Goal: Task Accomplishment & Management: Use online tool/utility

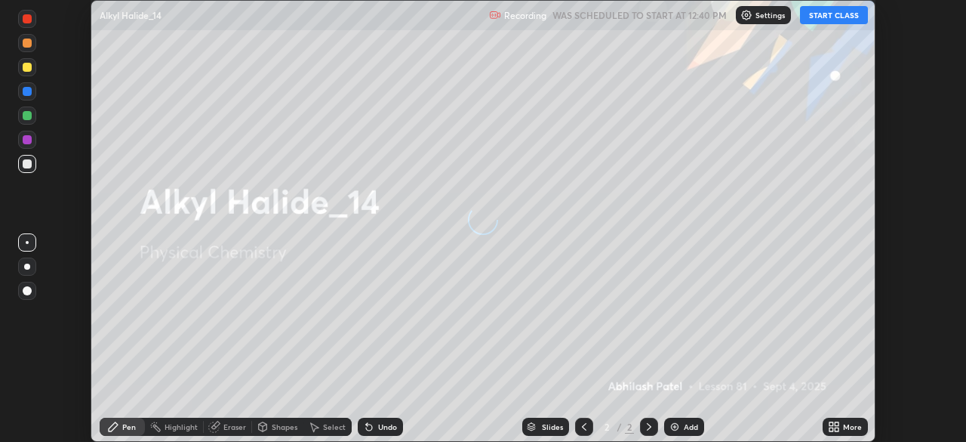
scroll to position [442, 966]
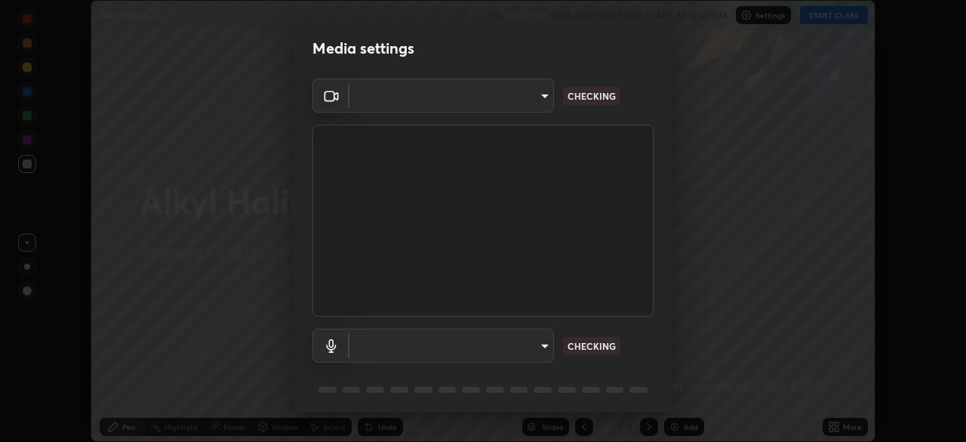
type input "f5ae6119dc4fab334a8cf66c369197aa9d1a3f6993b34b3aeb85a59339566d19"
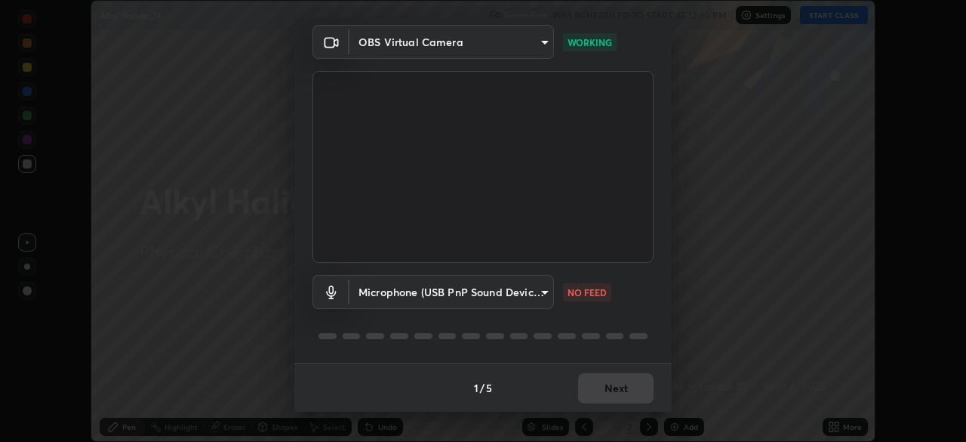
click at [545, 292] on body "Erase all Alkyl Halide_14 Recording WAS SCHEDULED TO START AT 12:40 PM Settings…" at bounding box center [483, 221] width 966 height 442
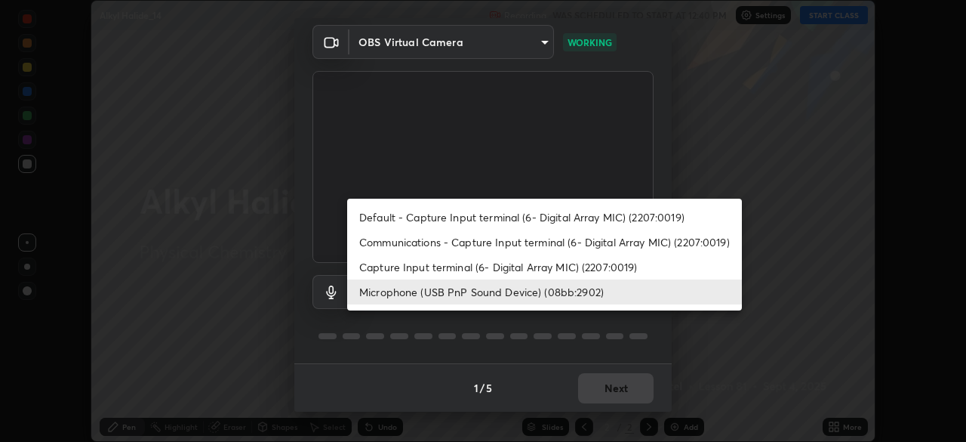
click at [570, 265] on li "Capture Input terminal (6- Digital Array MIC) (2207:0019)" at bounding box center [544, 266] width 395 height 25
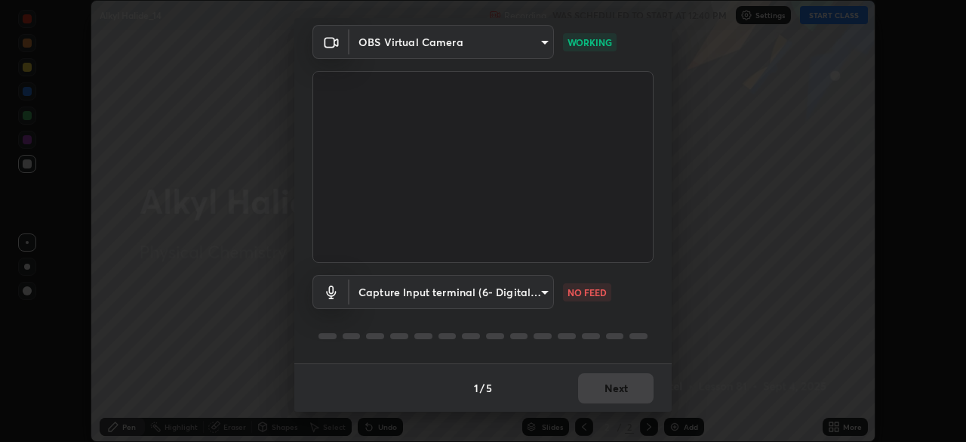
click at [538, 297] on body "Erase all Alkyl Halide_14 Recording WAS SCHEDULED TO START AT 12:40 PM Settings…" at bounding box center [483, 221] width 966 height 442
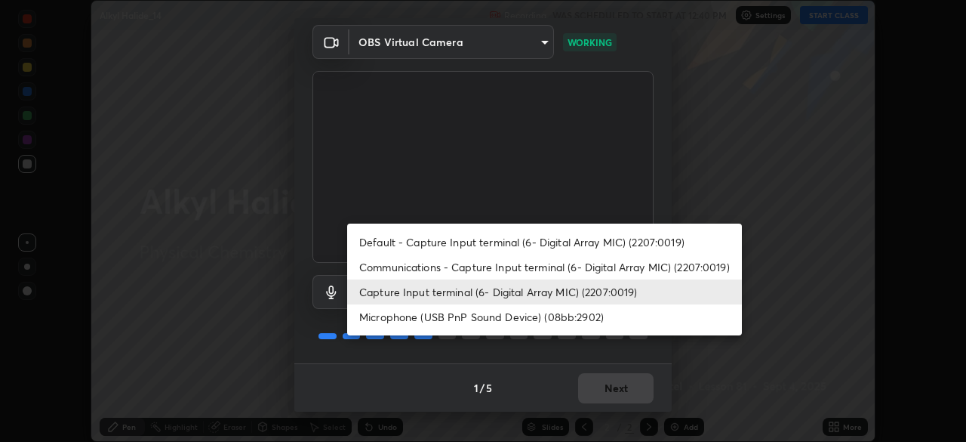
click at [556, 318] on li "Microphone (USB PnP Sound Device) (08bb:2902)" at bounding box center [544, 316] width 395 height 25
type input "b6fc27b3cfd9b16c139071b3e43c8616f7c7432b4493bf15a59cfe2aa5dcb19a"
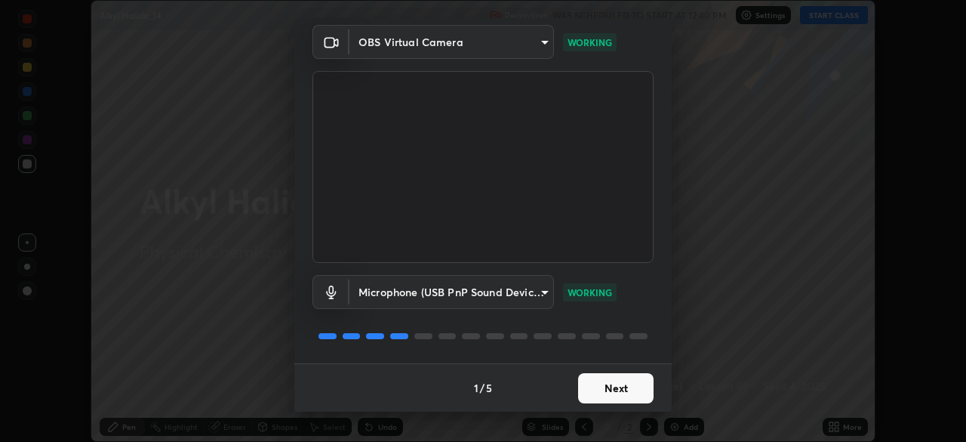
click at [634, 399] on button "Next" at bounding box center [615, 388] width 75 height 30
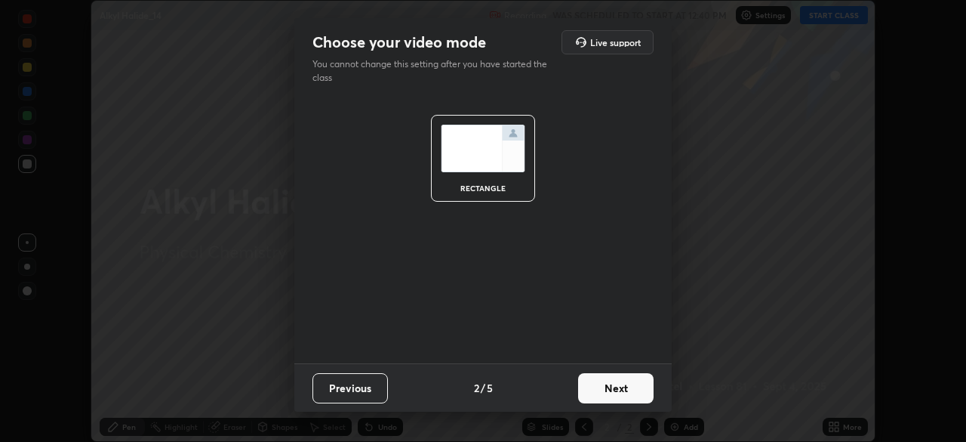
scroll to position [0, 0]
click at [635, 384] on button "Next" at bounding box center [615, 388] width 75 height 30
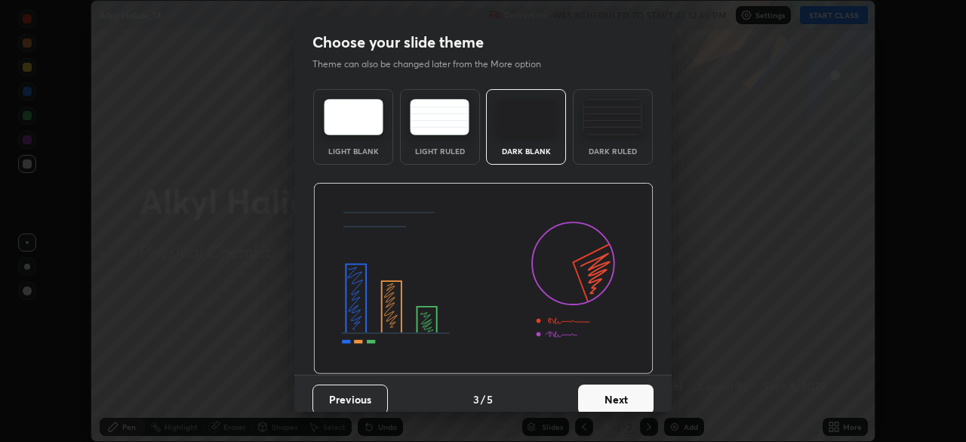
click at [636, 396] on button "Next" at bounding box center [615, 399] width 75 height 30
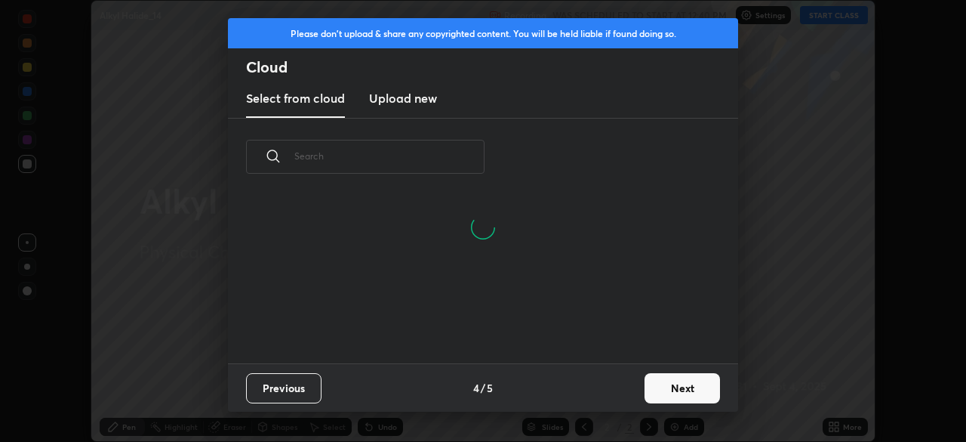
click at [657, 387] on button "Next" at bounding box center [682, 388] width 75 height 30
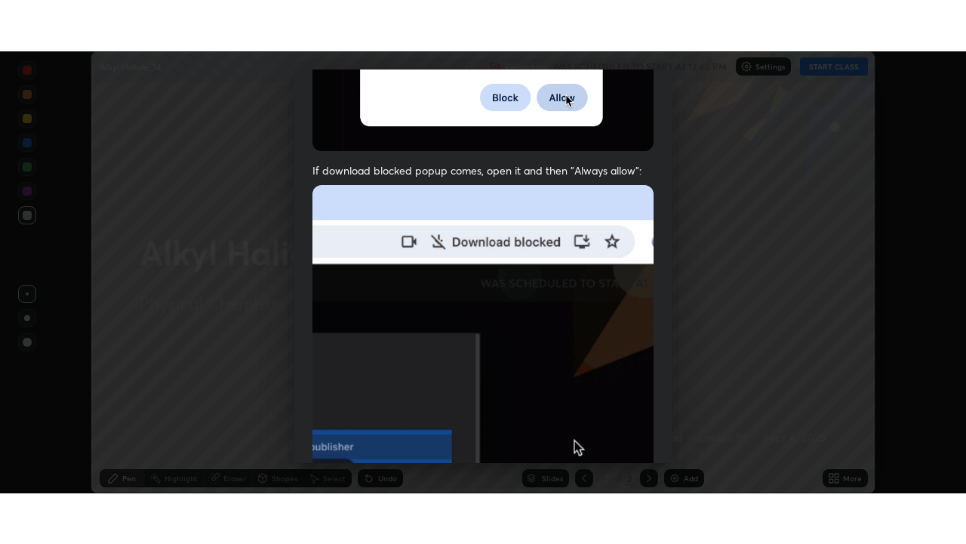
scroll to position [362, 0]
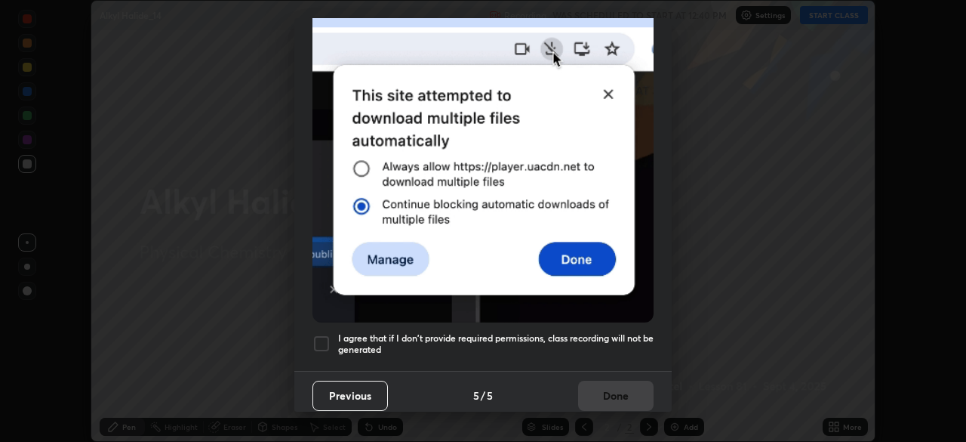
click at [600, 342] on h5 "I agree that if I don't provide required permissions, class recording will not …" at bounding box center [496, 343] width 316 height 23
click at [618, 388] on button "Done" at bounding box center [615, 396] width 75 height 30
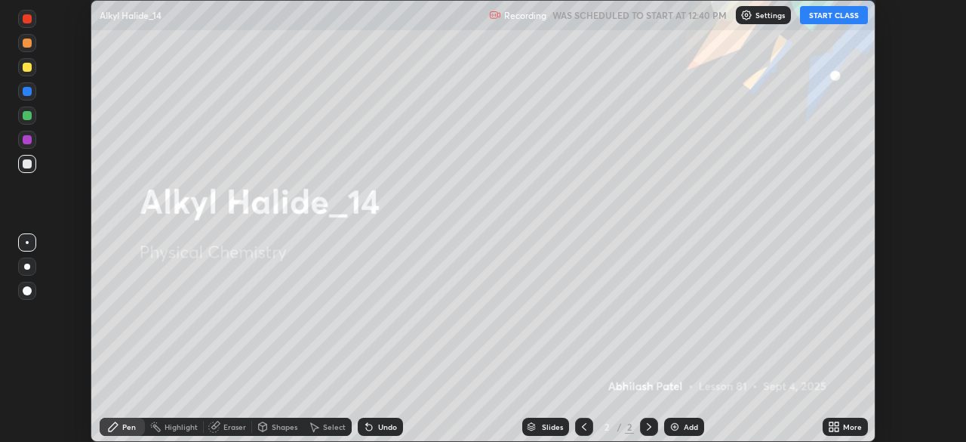
click at [852, 12] on button "START CLASS" at bounding box center [834, 15] width 68 height 18
click at [837, 424] on icon at bounding box center [837, 424] width 4 height 4
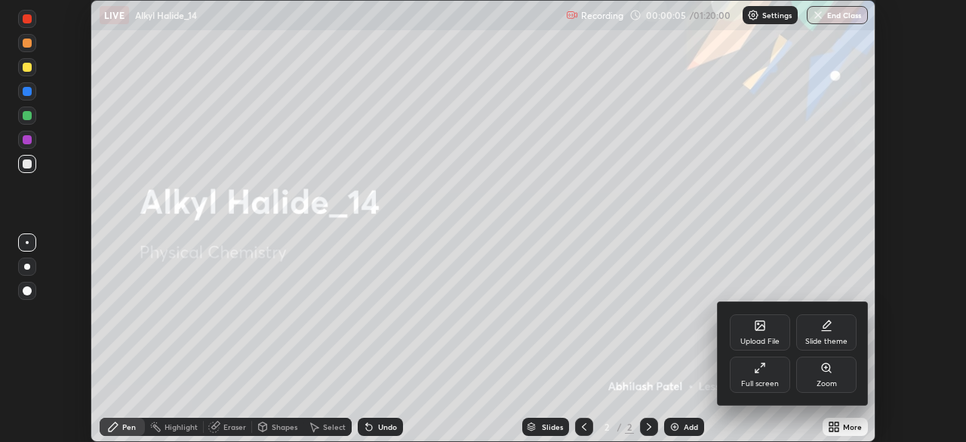
click at [770, 376] on div "Full screen" at bounding box center [760, 374] width 60 height 36
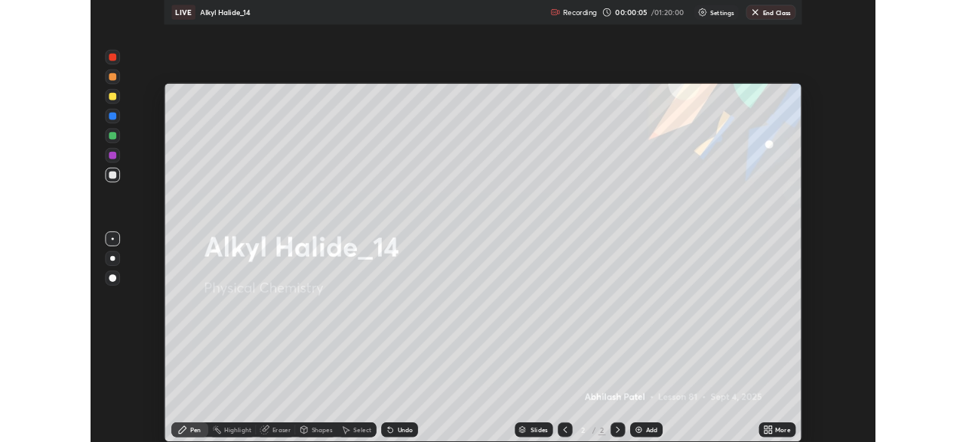
scroll to position [544, 966]
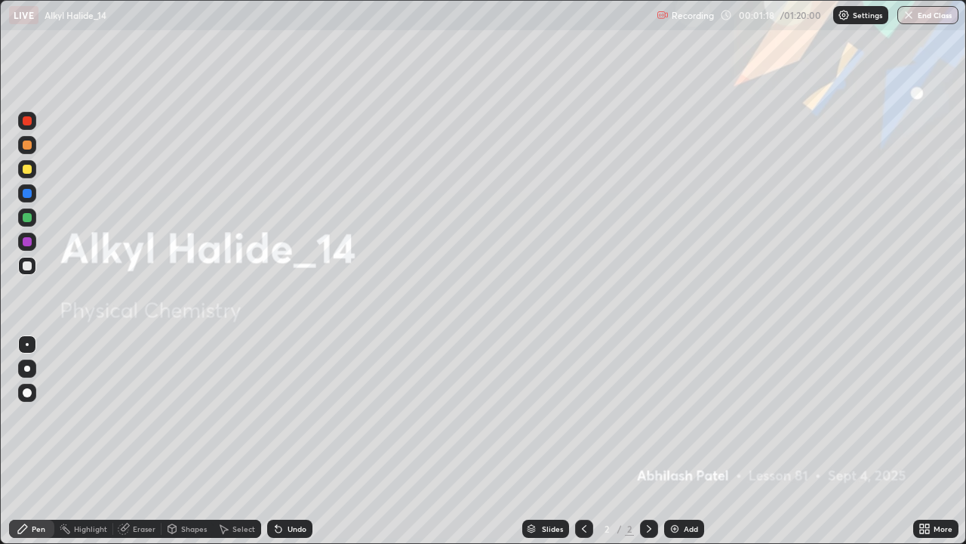
click at [687, 441] on div "Add" at bounding box center [691, 529] width 14 height 8
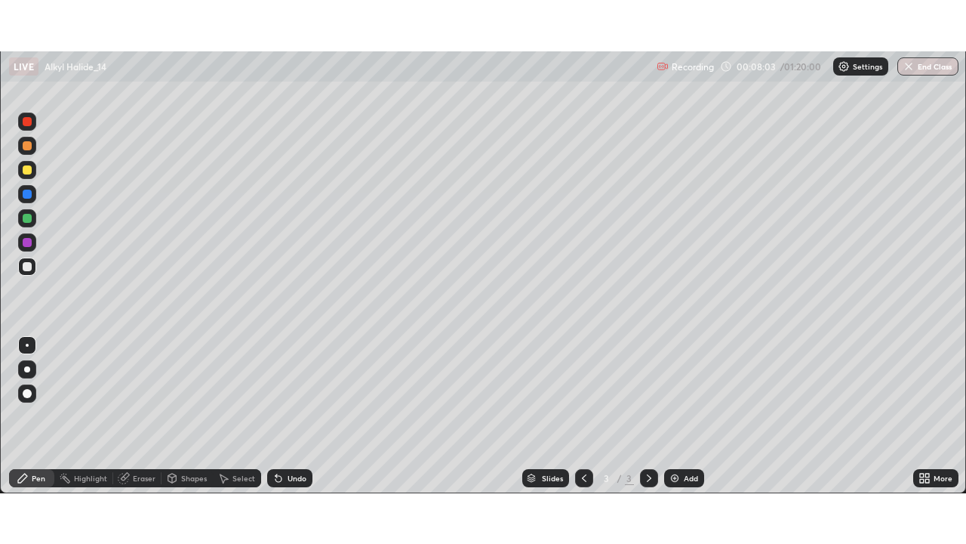
scroll to position [75058, 74533]
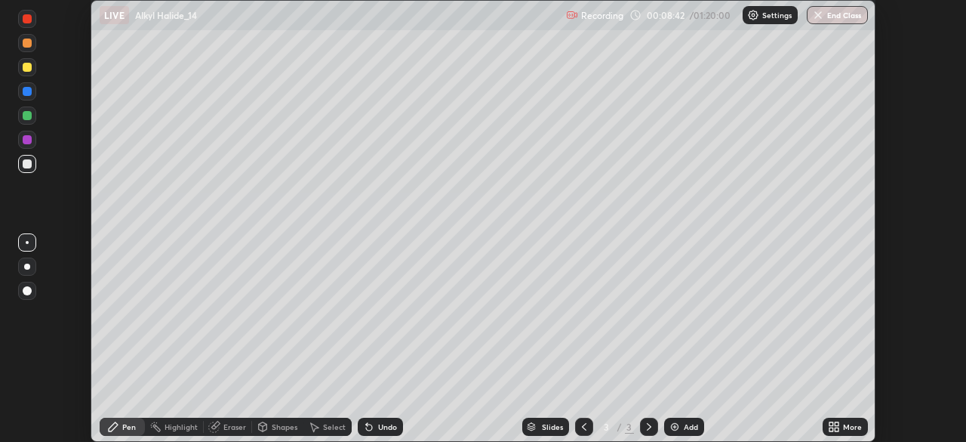
click at [837, 423] on icon at bounding box center [837, 424] width 4 height 4
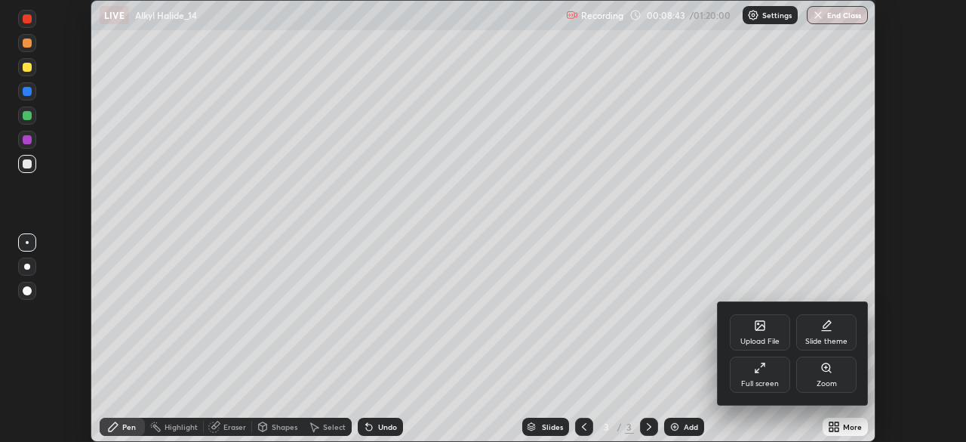
click at [771, 376] on div "Full screen" at bounding box center [760, 374] width 60 height 36
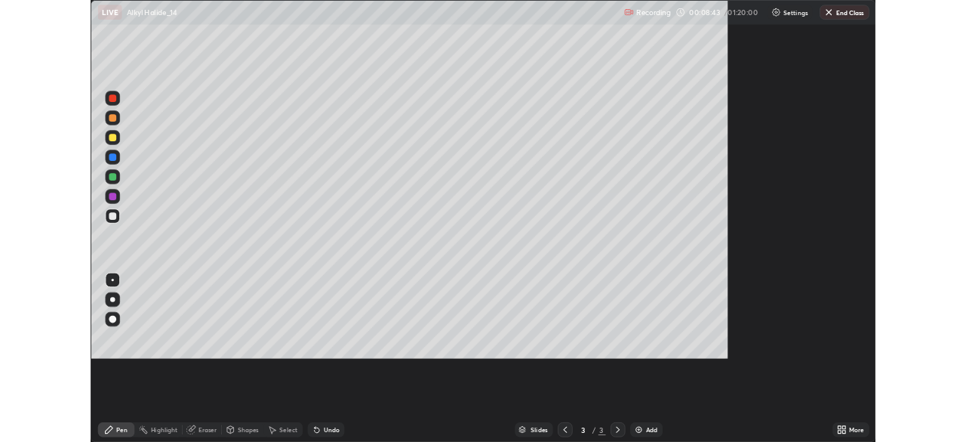
scroll to position [544, 966]
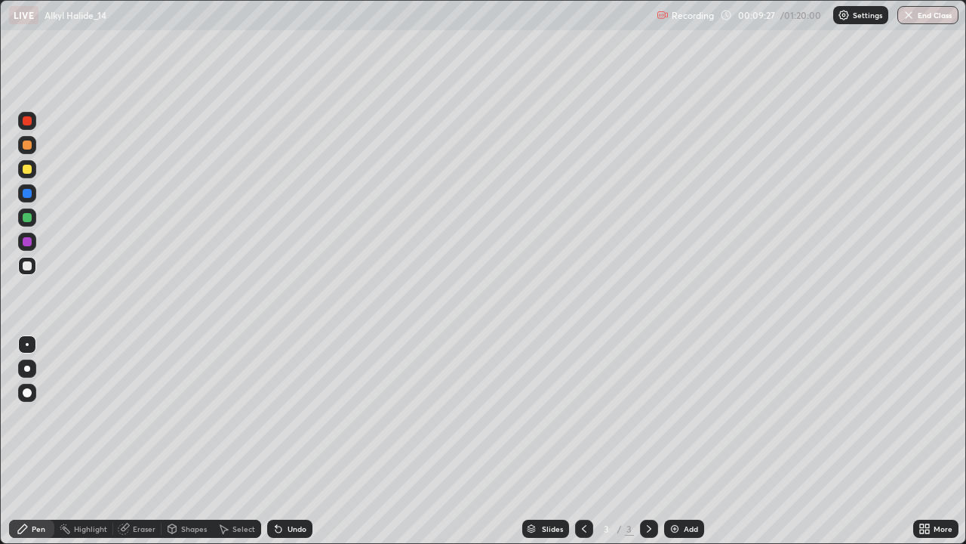
click at [294, 441] on div "Undo" at bounding box center [297, 529] width 19 height 8
click at [290, 441] on div "Undo" at bounding box center [297, 529] width 19 height 8
click at [291, 441] on div "Undo" at bounding box center [297, 529] width 19 height 8
click at [288, 441] on div "Undo" at bounding box center [297, 529] width 19 height 8
click at [288, 441] on div "Undo" at bounding box center [289, 528] width 45 height 18
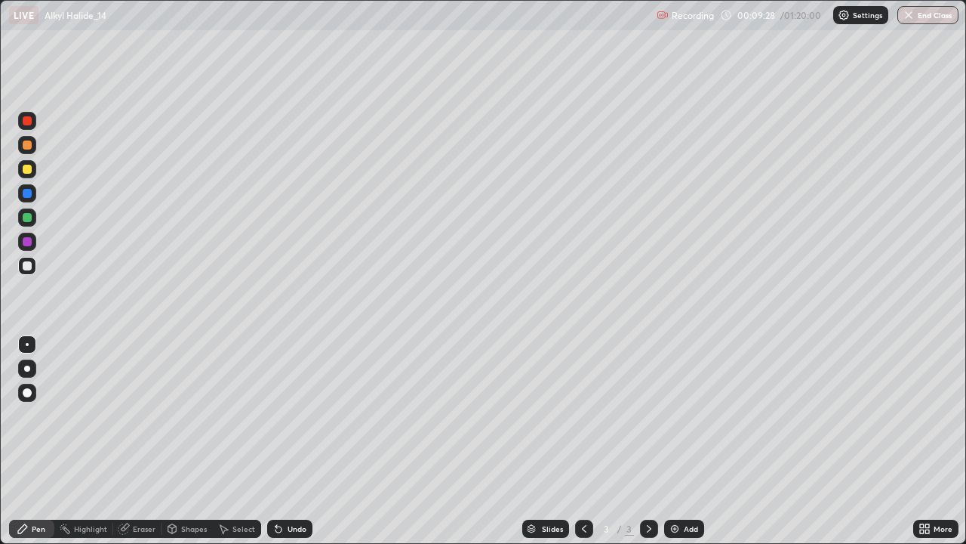
click at [282, 441] on icon at bounding box center [279, 528] width 12 height 12
click at [284, 441] on div "Undo" at bounding box center [289, 528] width 45 height 18
click at [285, 441] on div "Undo" at bounding box center [289, 528] width 45 height 18
click at [287, 441] on div "Undo" at bounding box center [289, 528] width 45 height 18
click at [289, 441] on div "Undo" at bounding box center [289, 528] width 45 height 18
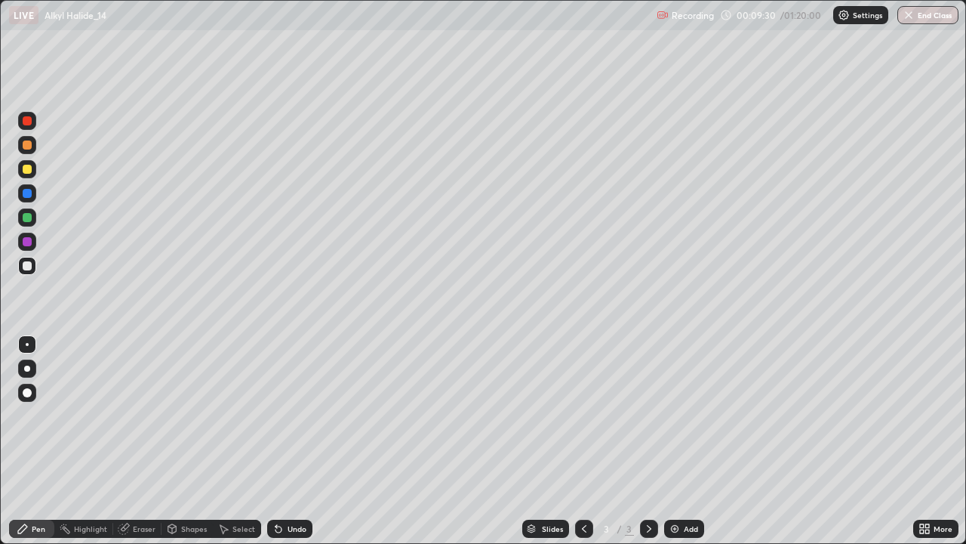
click at [292, 441] on div "Undo" at bounding box center [289, 528] width 45 height 18
click at [33, 366] on div at bounding box center [27, 368] width 18 height 18
click at [140, 441] on div "Eraser" at bounding box center [137, 528] width 48 height 18
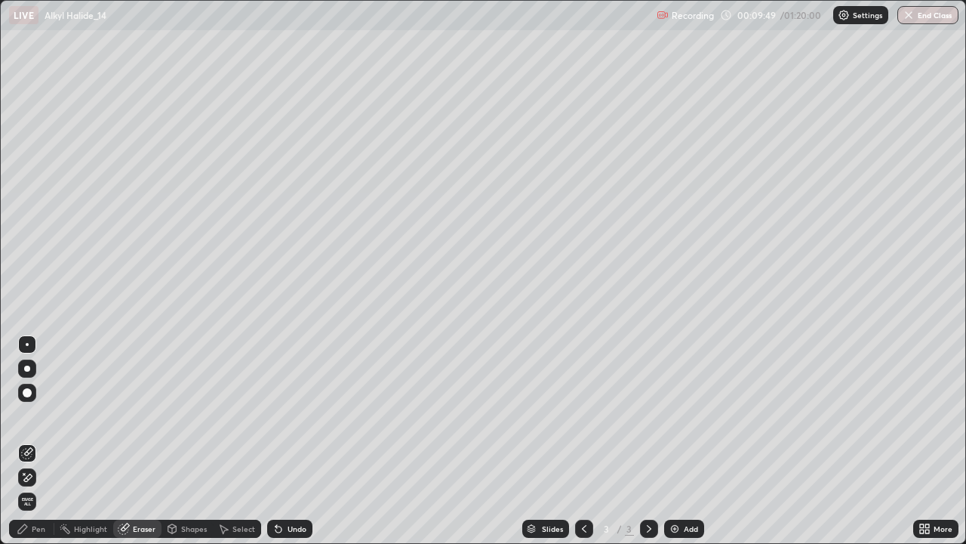
click at [45, 441] on div "Pen" at bounding box center [31, 528] width 45 height 18
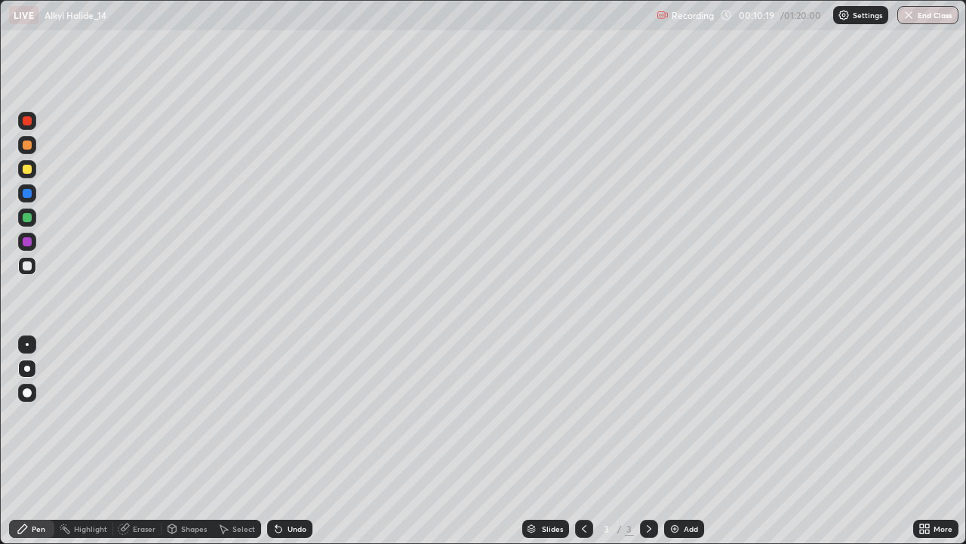
click at [298, 441] on div "Undo" at bounding box center [297, 529] width 19 height 8
click at [684, 441] on div "Add" at bounding box center [691, 529] width 14 height 8
click at [199, 441] on div "Shapes" at bounding box center [194, 529] width 26 height 8
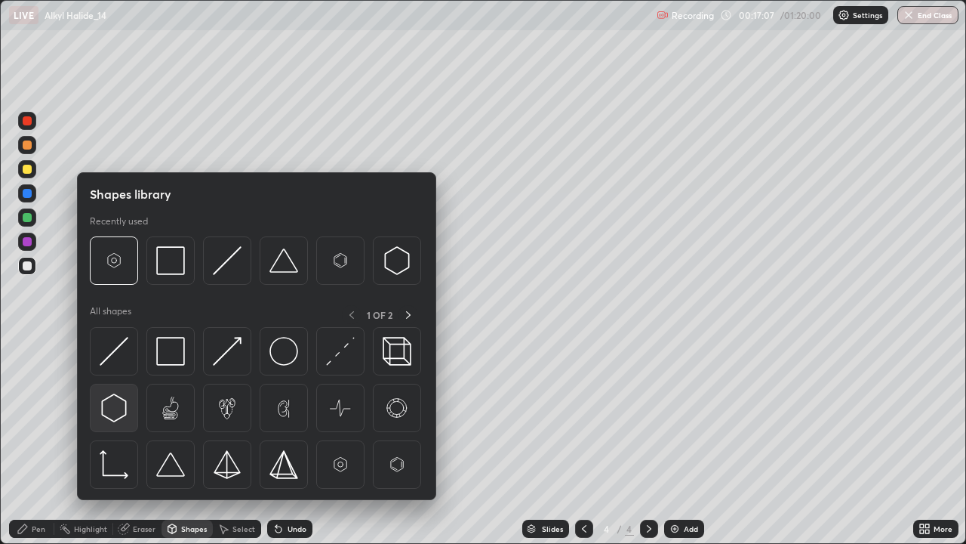
click at [115, 406] on img at bounding box center [114, 407] width 29 height 29
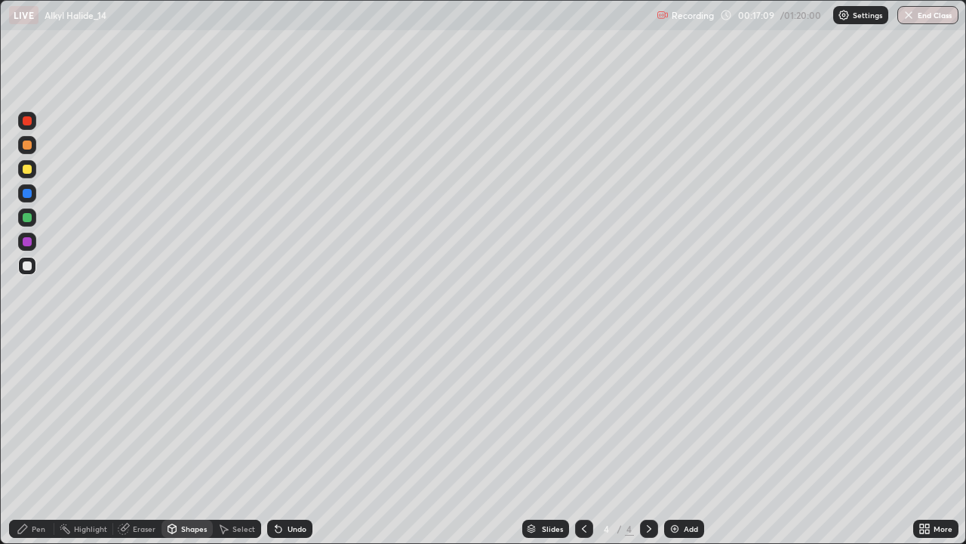
click at [29, 441] on div "Pen" at bounding box center [31, 528] width 45 height 18
click at [690, 441] on div "Add" at bounding box center [691, 529] width 14 height 8
click at [26, 151] on div at bounding box center [27, 145] width 18 height 18
click at [673, 441] on img at bounding box center [675, 528] width 12 height 12
click at [299, 441] on div "Undo" at bounding box center [289, 528] width 45 height 18
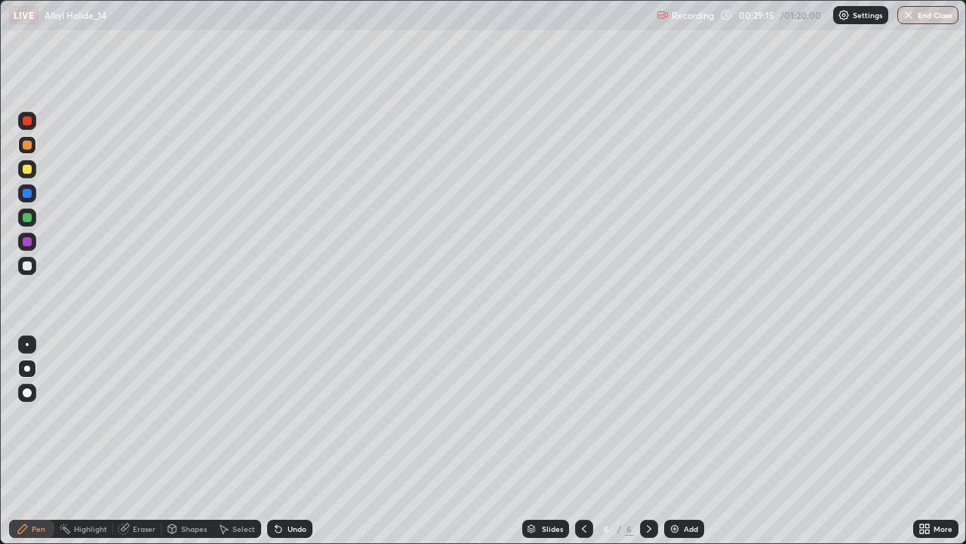
click at [296, 441] on div "Undo" at bounding box center [286, 528] width 51 height 30
click at [32, 242] on div at bounding box center [27, 242] width 18 height 18
click at [188, 441] on div "Shapes" at bounding box center [194, 529] width 26 height 8
click at [150, 441] on div "Eraser" at bounding box center [144, 529] width 23 height 8
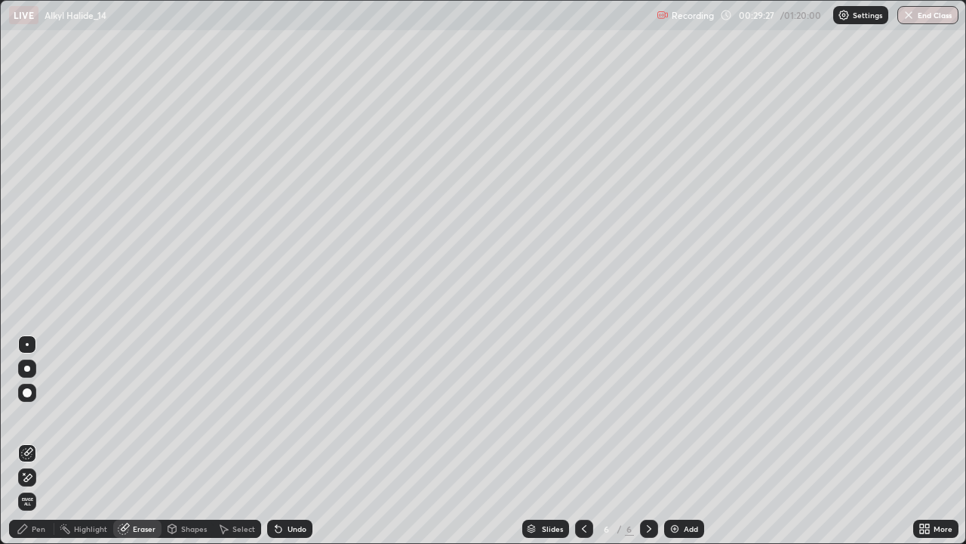
click at [36, 441] on div "Pen" at bounding box center [31, 528] width 45 height 18
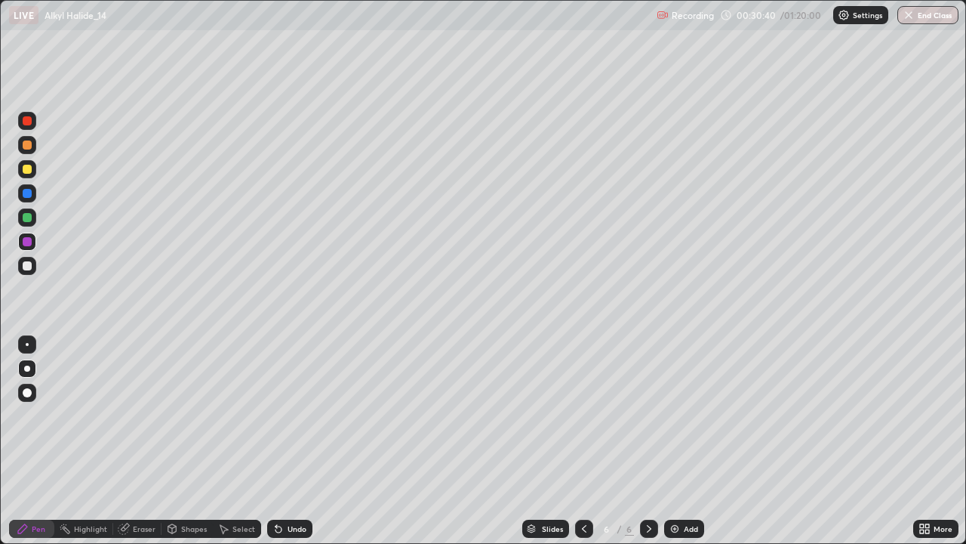
click at [145, 441] on div "Eraser" at bounding box center [137, 528] width 48 height 18
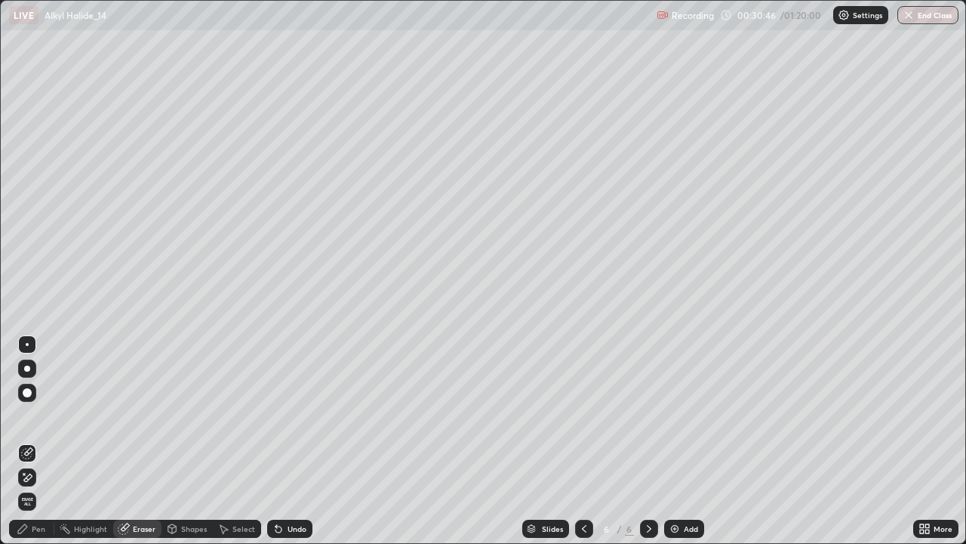
click at [45, 441] on div "Pen" at bounding box center [31, 528] width 45 height 18
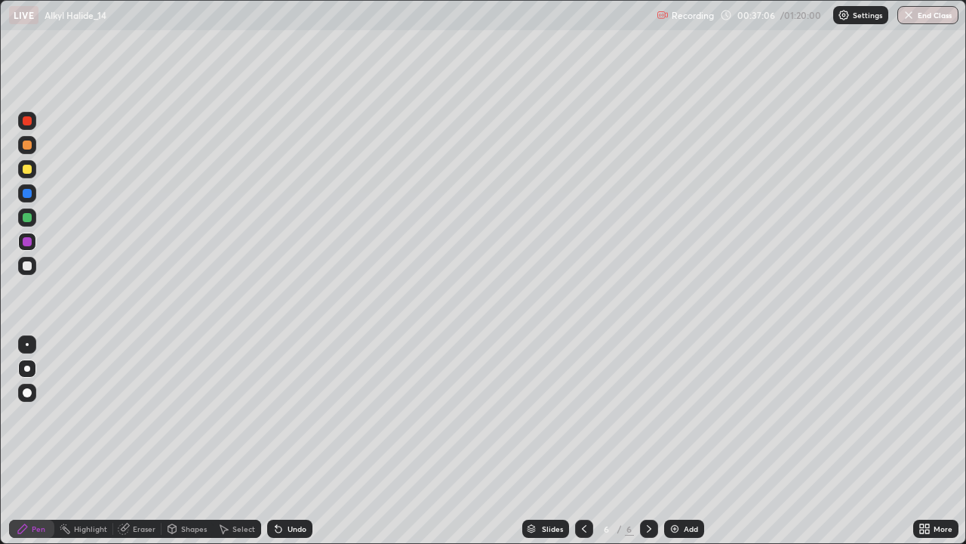
click at [682, 441] on div "Add" at bounding box center [684, 528] width 40 height 18
click at [27, 146] on div at bounding box center [27, 144] width 9 height 9
click at [295, 441] on div "Undo" at bounding box center [297, 529] width 19 height 8
click at [296, 441] on div "Undo" at bounding box center [297, 529] width 19 height 8
click at [291, 441] on div "Undo" at bounding box center [297, 529] width 19 height 8
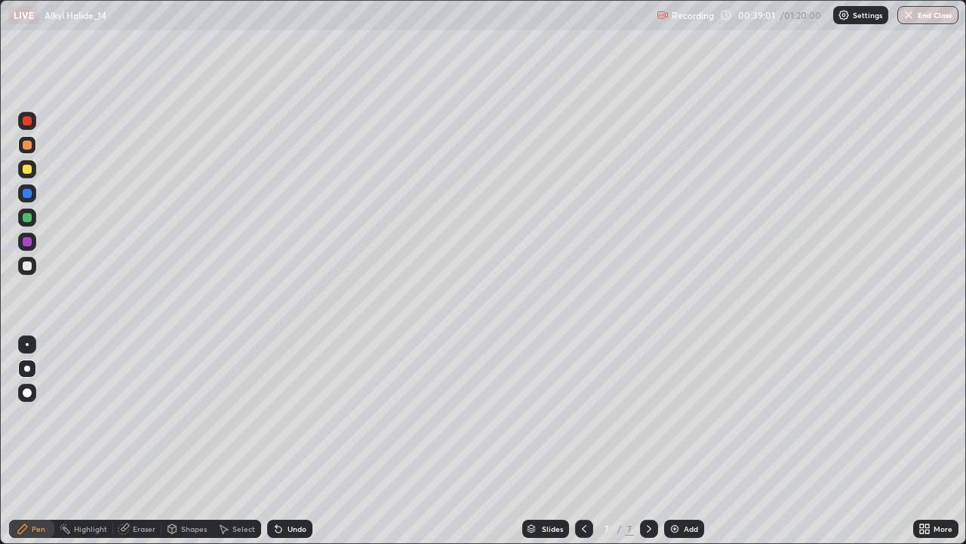
click at [289, 441] on div "Undo" at bounding box center [297, 529] width 19 height 8
click at [292, 441] on div "Undo" at bounding box center [297, 529] width 19 height 8
click at [298, 441] on div "Undo" at bounding box center [297, 529] width 19 height 8
click at [583, 441] on icon at bounding box center [584, 528] width 12 height 12
click at [650, 441] on div at bounding box center [649, 528] width 18 height 18
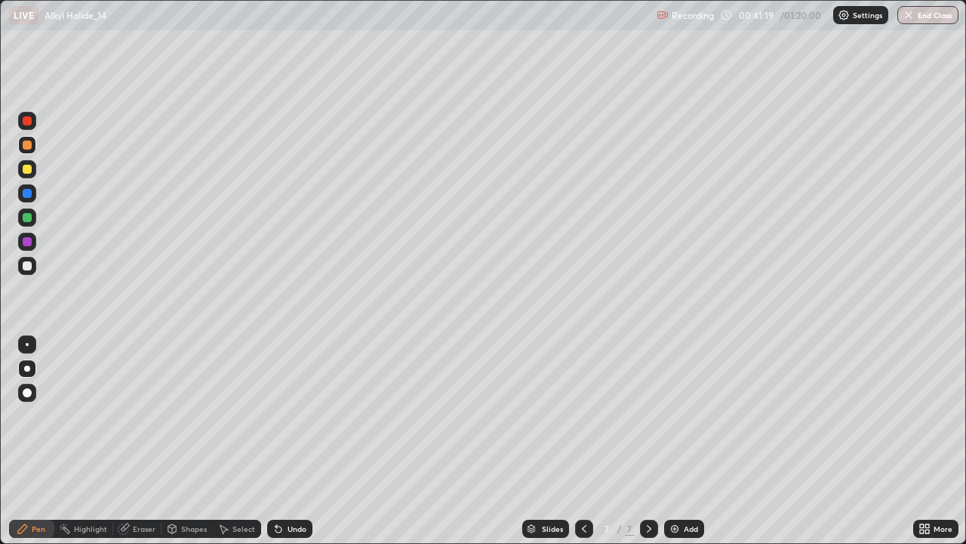
click at [297, 441] on div "Undo" at bounding box center [297, 529] width 19 height 8
click at [134, 441] on div "Eraser" at bounding box center [144, 529] width 23 height 8
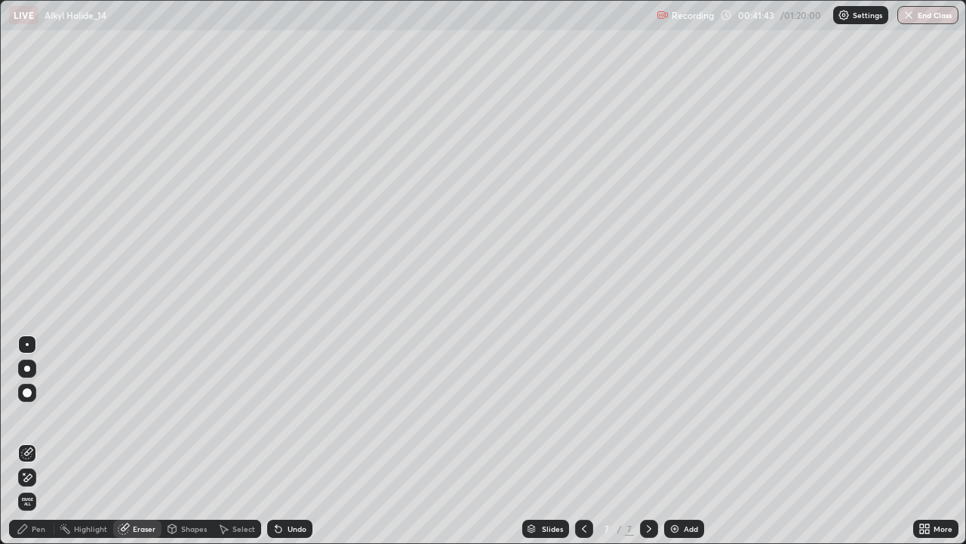
click at [37, 441] on div "Pen" at bounding box center [31, 528] width 45 height 18
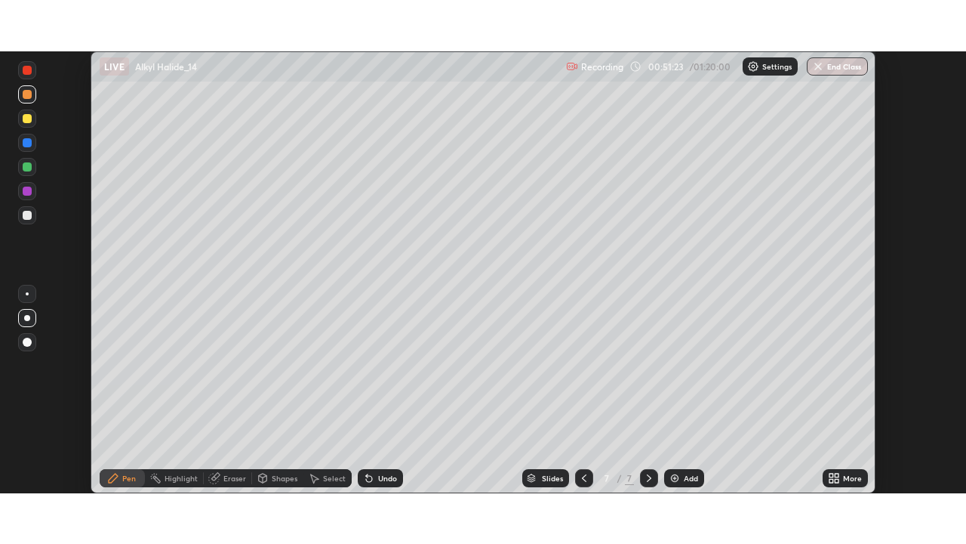
scroll to position [75058, 74533]
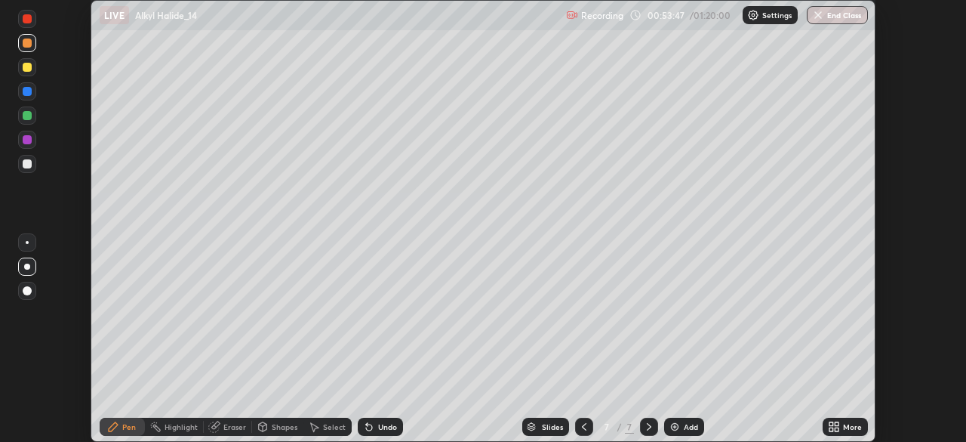
click at [836, 426] on icon at bounding box center [837, 424] width 4 height 4
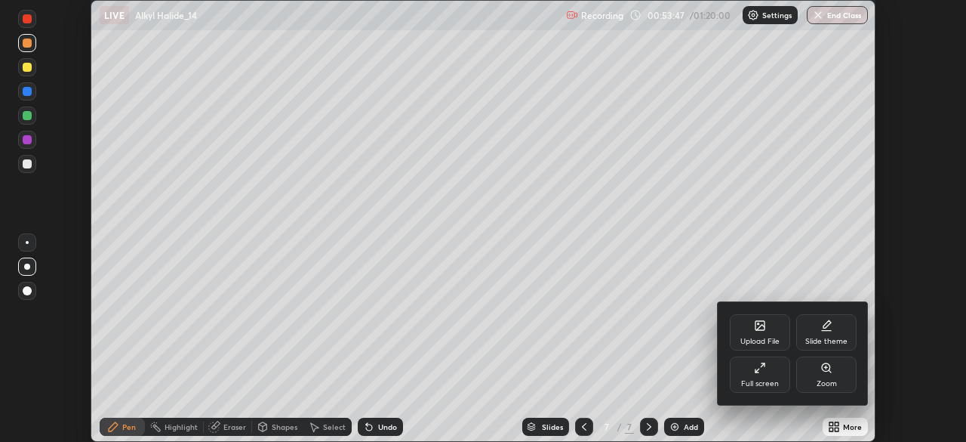
click at [757, 375] on div "Full screen" at bounding box center [760, 374] width 60 height 36
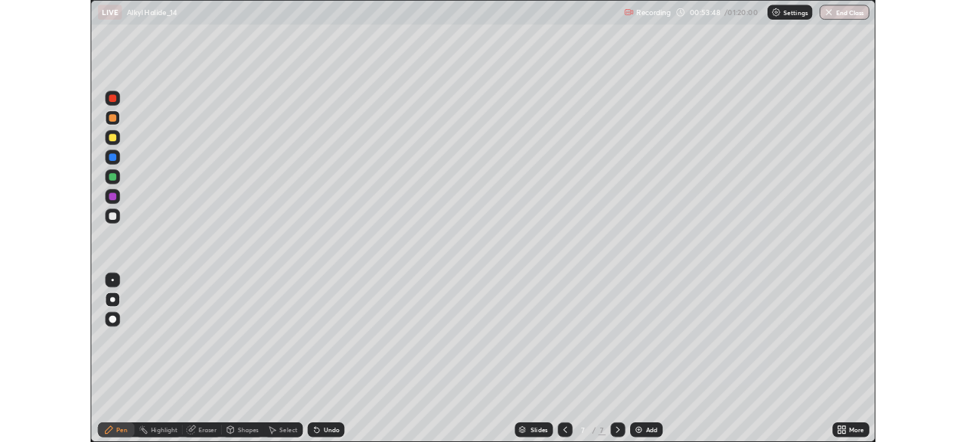
scroll to position [544, 966]
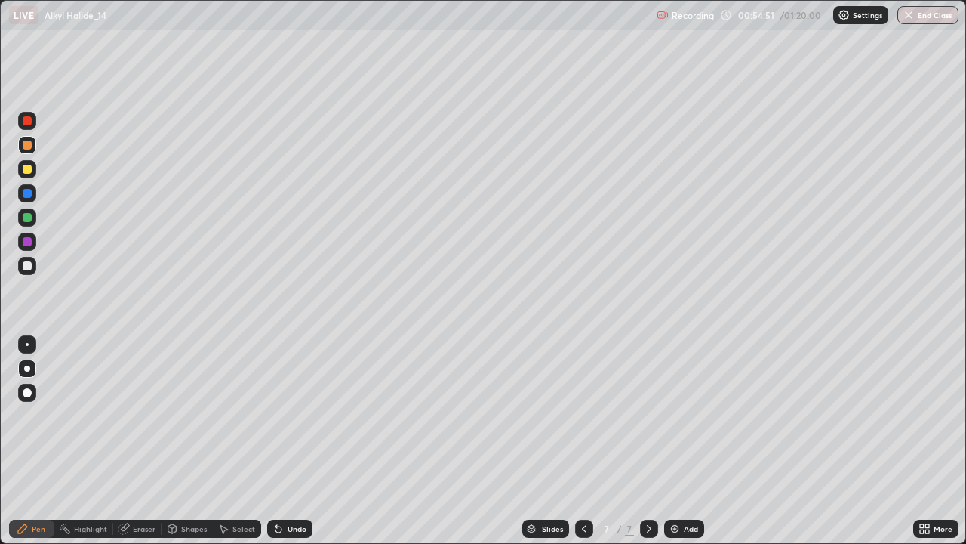
click at [681, 441] on div "Add" at bounding box center [684, 528] width 40 height 18
click at [140, 441] on div "Eraser" at bounding box center [144, 529] width 23 height 8
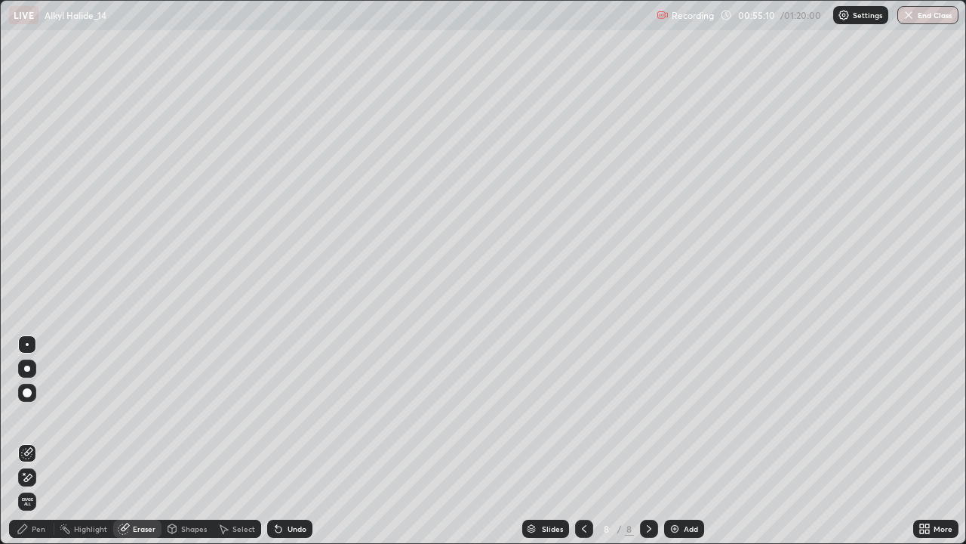
click at [42, 441] on div "Pen" at bounding box center [39, 529] width 14 height 8
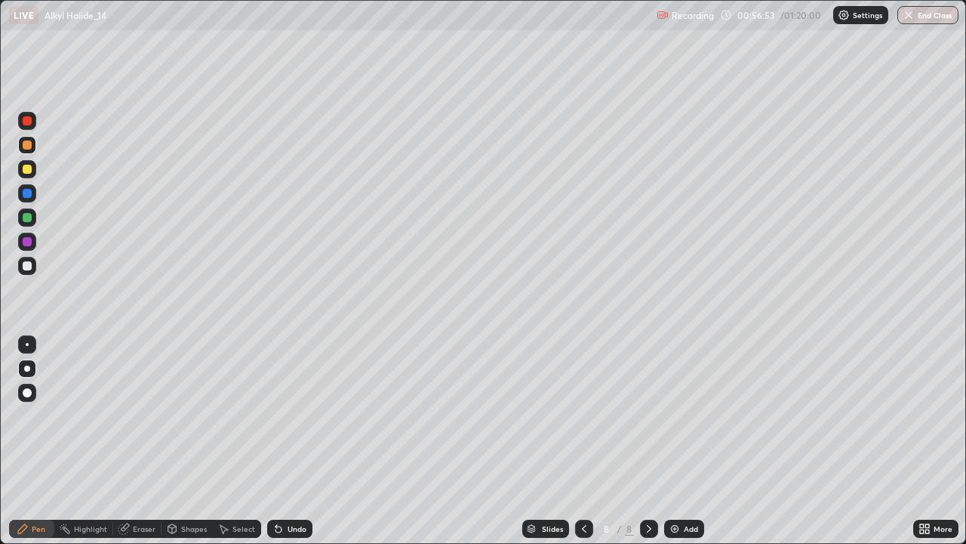
click at [185, 441] on div "Shapes" at bounding box center [187, 528] width 51 height 18
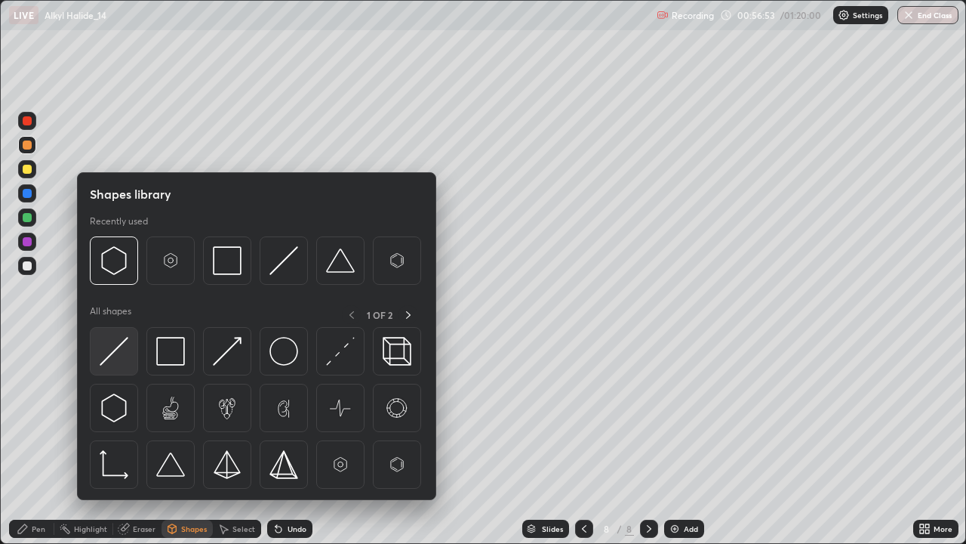
click at [128, 352] on img at bounding box center [114, 351] width 29 height 29
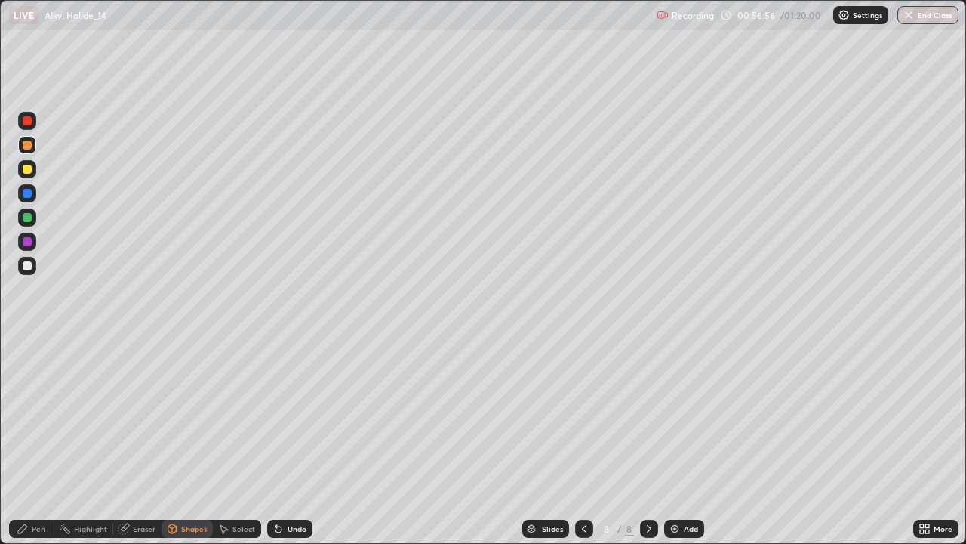
click at [43, 441] on div "Pen" at bounding box center [39, 529] width 14 height 8
click at [291, 441] on div "Undo" at bounding box center [297, 529] width 19 height 8
click at [28, 219] on div at bounding box center [27, 217] width 9 height 9
click at [291, 441] on div "Undo" at bounding box center [297, 529] width 19 height 8
click at [291, 441] on div "Undo" at bounding box center [289, 528] width 45 height 18
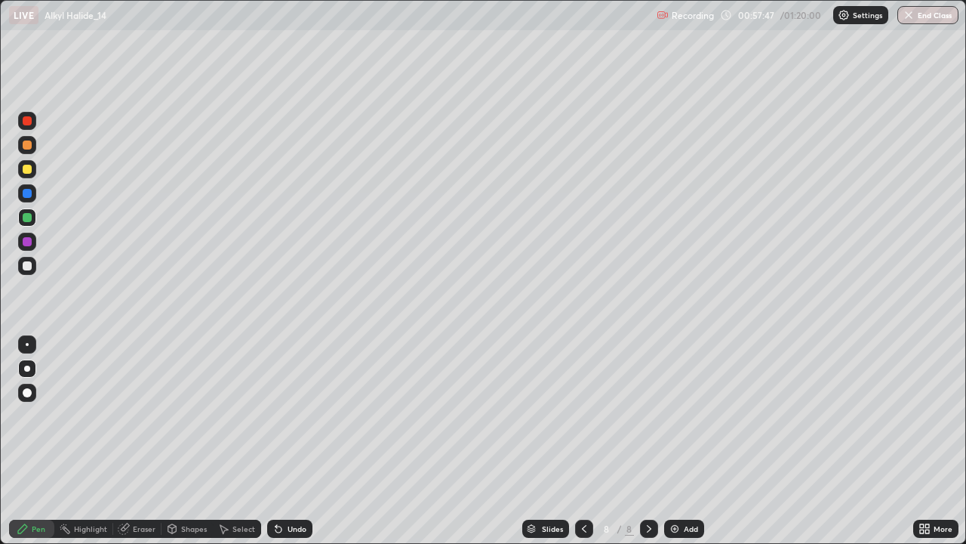
click at [292, 441] on div "Undo" at bounding box center [289, 528] width 45 height 18
click at [294, 441] on div "Undo" at bounding box center [289, 528] width 45 height 18
click at [296, 441] on div "Undo" at bounding box center [297, 529] width 19 height 8
click at [293, 441] on div "Undo" at bounding box center [289, 528] width 45 height 18
click at [291, 441] on div "Undo" at bounding box center [289, 528] width 45 height 18
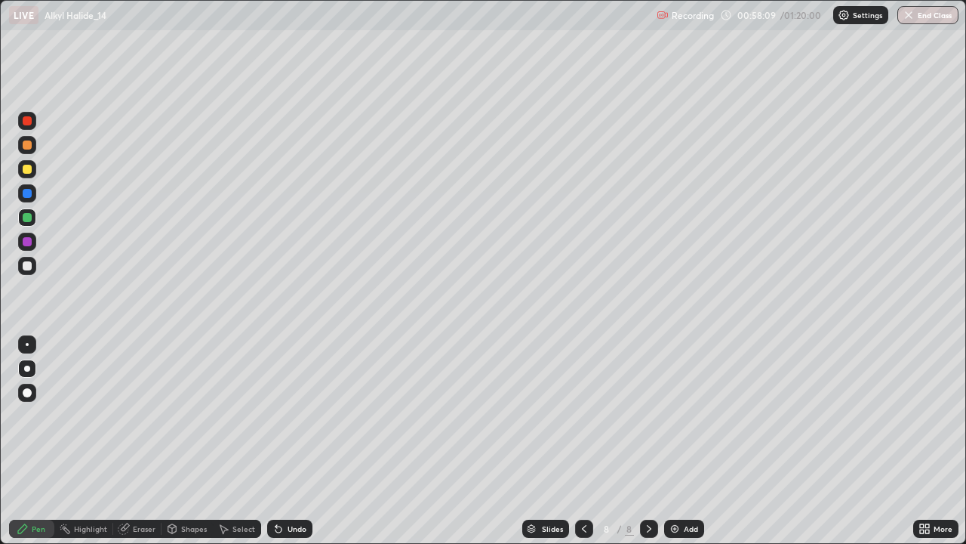
click at [289, 441] on div "Undo" at bounding box center [297, 529] width 19 height 8
click at [291, 441] on div "Undo" at bounding box center [297, 529] width 19 height 8
click at [27, 267] on div at bounding box center [27, 265] width 9 height 9
click at [688, 441] on div "Add" at bounding box center [691, 529] width 14 height 8
click at [281, 441] on icon at bounding box center [279, 528] width 12 height 12
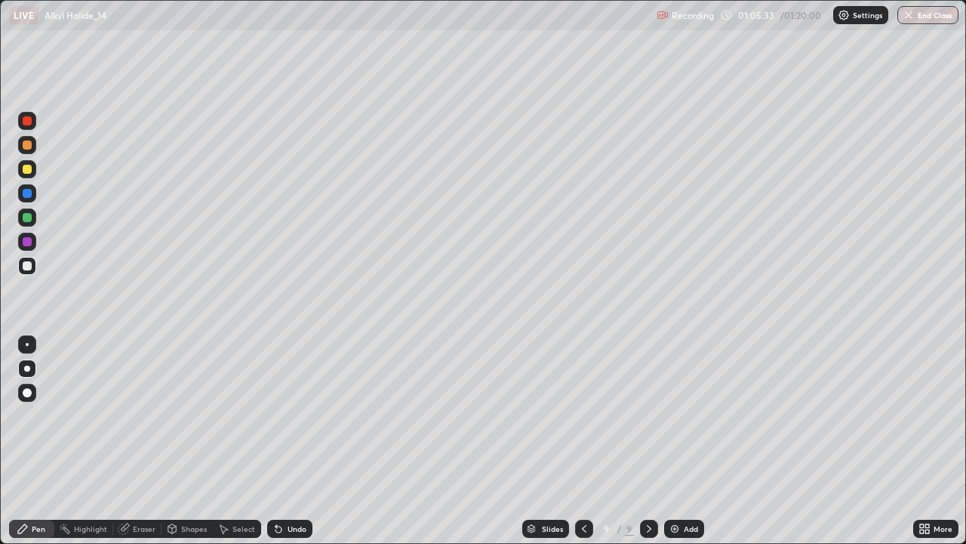
click at [292, 441] on div "Undo" at bounding box center [289, 528] width 45 height 18
click at [674, 441] on img at bounding box center [675, 528] width 12 height 12
click at [294, 441] on div "Undo" at bounding box center [289, 528] width 45 height 18
click at [296, 441] on div "Undo" at bounding box center [289, 528] width 45 height 18
click at [297, 441] on div "Undo" at bounding box center [289, 528] width 45 height 18
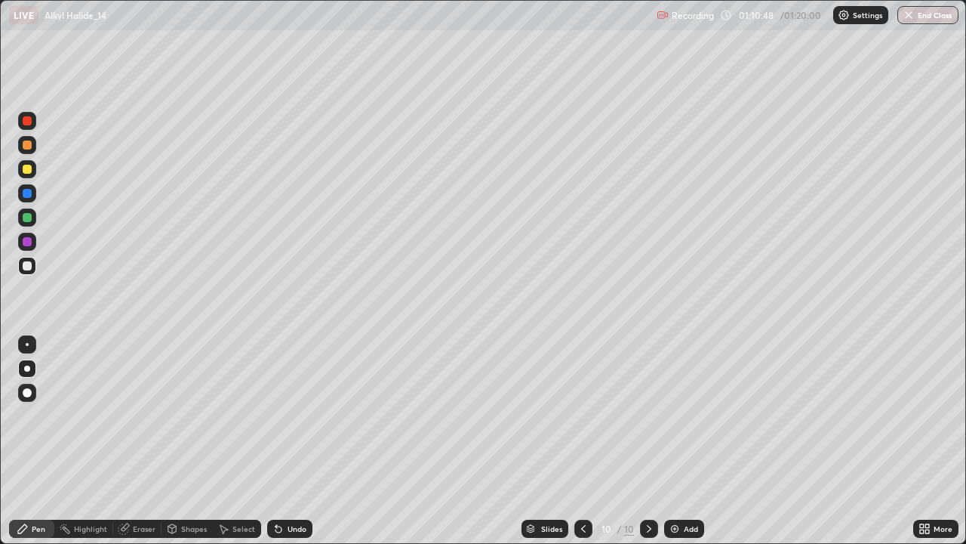
click at [297, 441] on div "Undo" at bounding box center [289, 528] width 45 height 18
click at [296, 441] on div "Undo" at bounding box center [289, 528] width 45 height 18
click at [297, 441] on div "Undo" at bounding box center [289, 528] width 45 height 18
click at [300, 441] on div "Undo" at bounding box center [289, 528] width 45 height 18
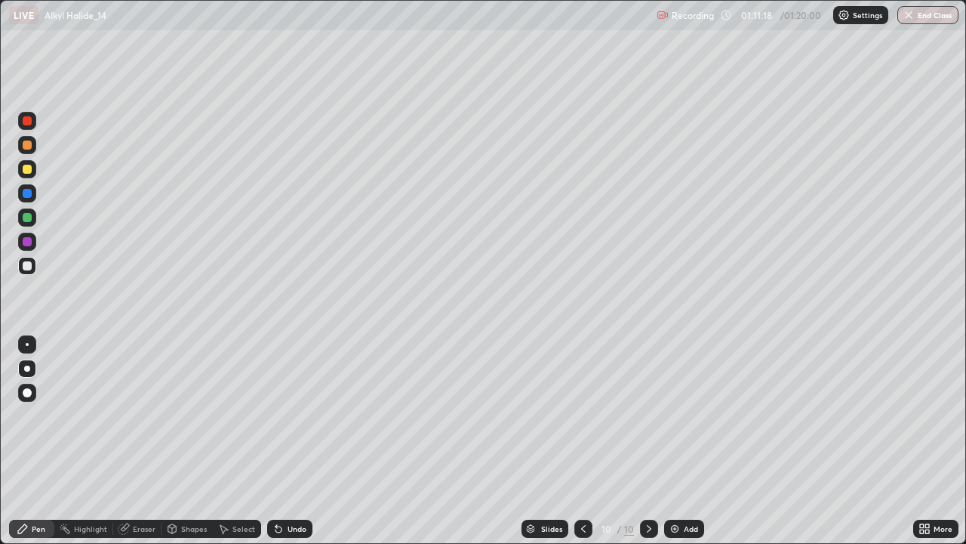
click at [29, 152] on div at bounding box center [27, 145] width 18 height 18
click at [290, 441] on div "Undo" at bounding box center [297, 529] width 19 height 8
click at [294, 441] on div "Undo" at bounding box center [297, 529] width 19 height 8
click at [921, 20] on button "End Class" at bounding box center [929, 15] width 60 height 18
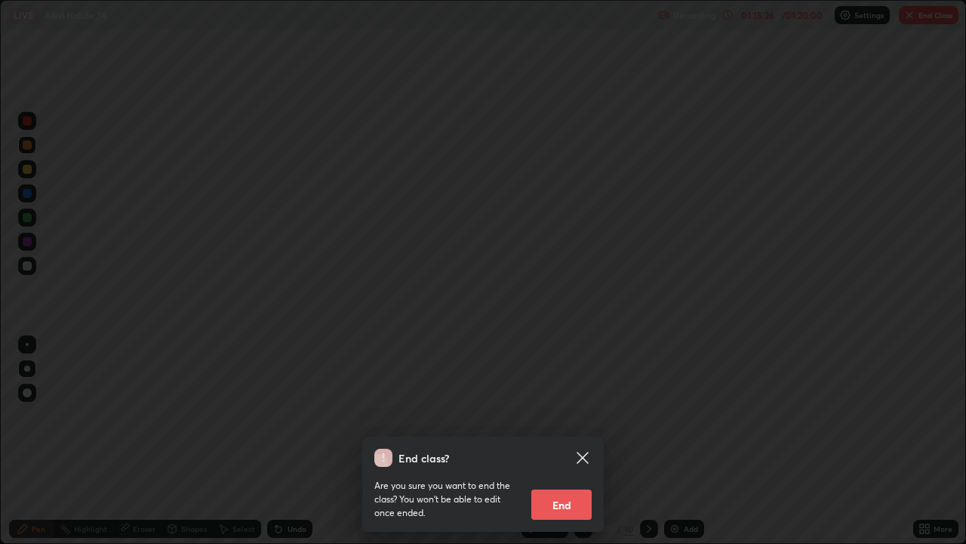
click at [560, 441] on button "End" at bounding box center [562, 504] width 60 height 30
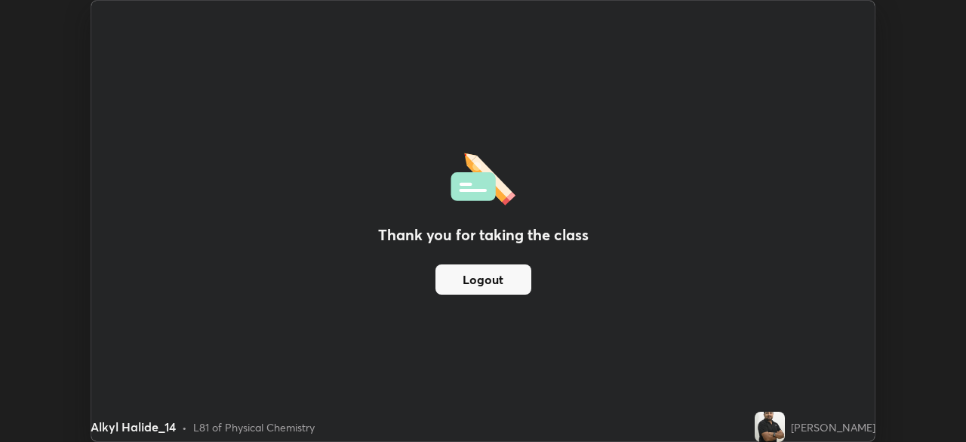
scroll to position [75058, 74533]
